Goal: Task Accomplishment & Management: Use online tool/utility

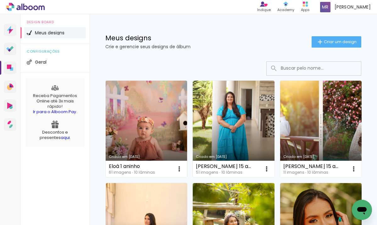
click at [133, 132] on link "Criado em [DATE]" at bounding box center [146, 129] width 81 height 97
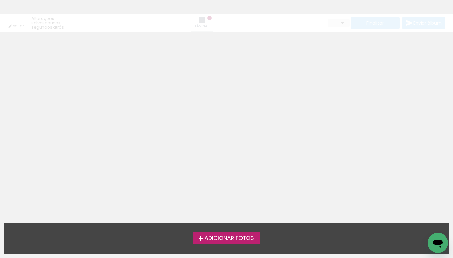
click at [13, 253] on iron-horizontal-list at bounding box center [6, 238] width 13 height 39
click at [13, 257] on iron-horizontal-list at bounding box center [6, 238] width 13 height 39
click at [13, 258] on iron-horizontal-list at bounding box center [6, 238] width 13 height 39
click at [13, 253] on iron-horizontal-list at bounding box center [6, 238] width 13 height 39
click at [13, 258] on iron-horizontal-list at bounding box center [6, 238] width 13 height 39
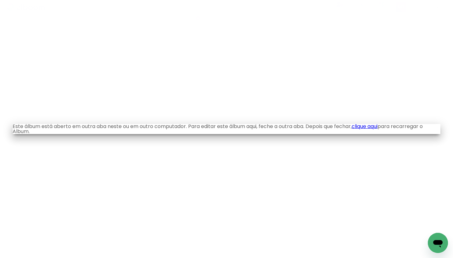
click at [453, 258] on iron-overlay-backdrop at bounding box center [226, 129] width 453 height 258
click at [371, 126] on link "clique aqui" at bounding box center [365, 126] width 26 height 7
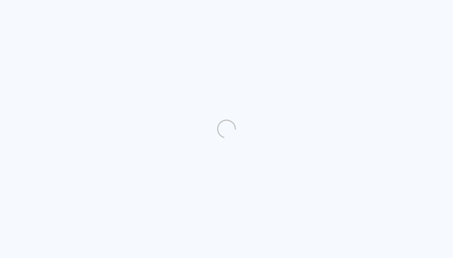
click at [19, 0] on html "link( href="../../bower_components/polymer/polymer.html" rel="import" ) picture…" at bounding box center [226, 129] width 453 height 258
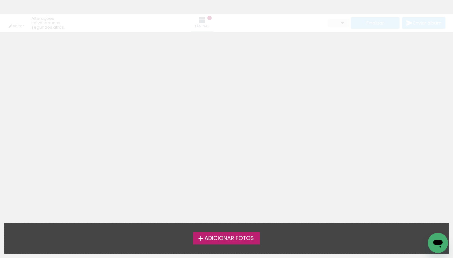
click at [13, 258] on iron-horizontal-list at bounding box center [6, 238] width 13 height 39
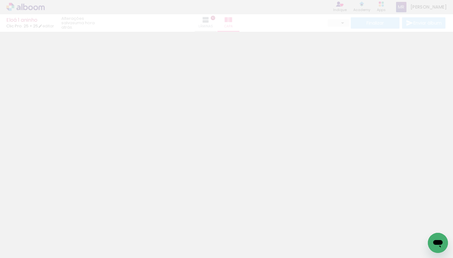
click at [4, 0] on html "link( href="../../bower_components/polymer/polymer.html" rel="import" ) picture…" at bounding box center [226, 129] width 453 height 258
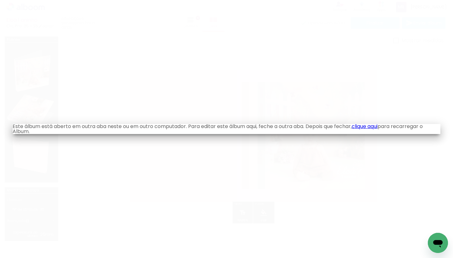
click at [0, 0] on html "link( href="../../bower_components/polymer/polymer.html" rel="import" ) picture…" at bounding box center [226, 129] width 453 height 258
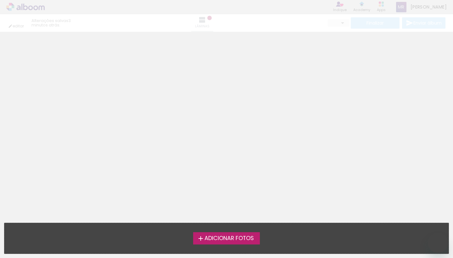
type input "0"
